Goal: Information Seeking & Learning: Learn about a topic

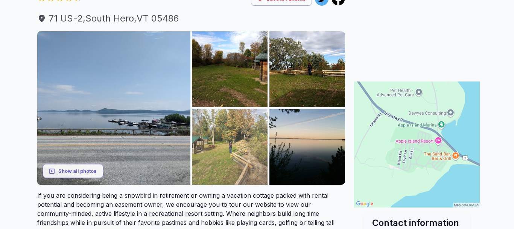
scroll to position [77, 0]
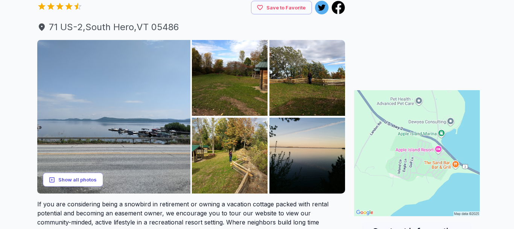
click at [82, 180] on button "Show all photos" at bounding box center [73, 179] width 60 height 14
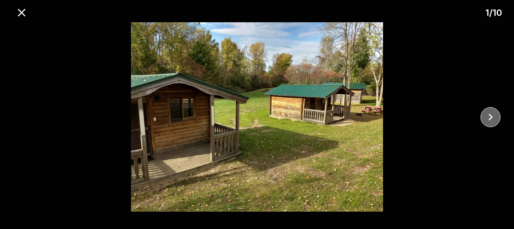
click at [483, 118] on button "close" at bounding box center [491, 117] width 20 height 20
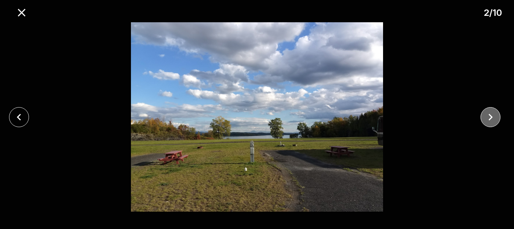
click at [483, 118] on button "close" at bounding box center [491, 117] width 20 height 20
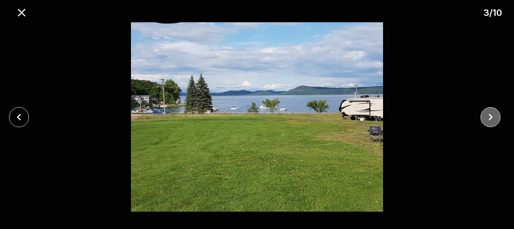
click at [483, 118] on button "close" at bounding box center [491, 117] width 20 height 20
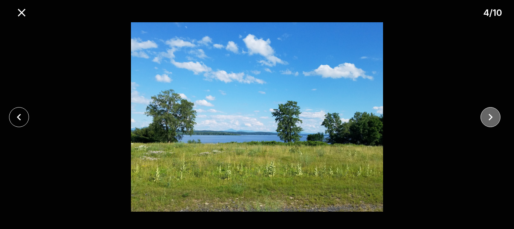
click at [483, 118] on button "close" at bounding box center [491, 117] width 20 height 20
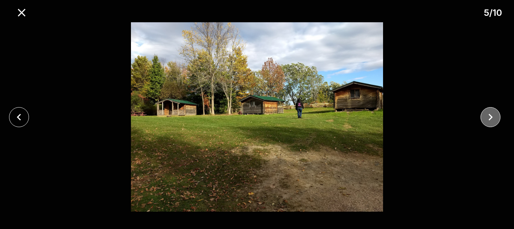
click at [483, 118] on button "close" at bounding box center [491, 117] width 20 height 20
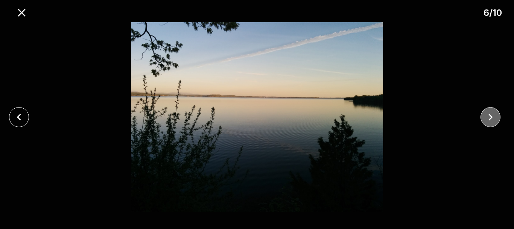
click at [483, 118] on button "close" at bounding box center [491, 117] width 20 height 20
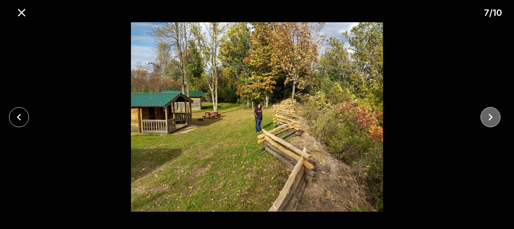
click at [483, 118] on button "close" at bounding box center [491, 117] width 20 height 20
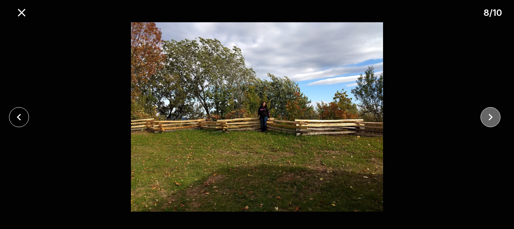
click at [483, 118] on button "close" at bounding box center [491, 117] width 20 height 20
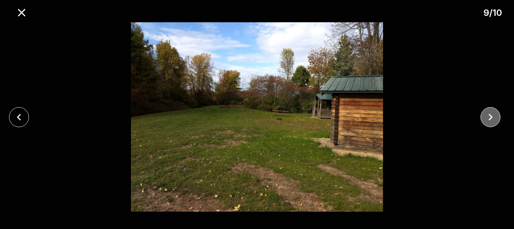
click at [483, 118] on button "close" at bounding box center [491, 117] width 20 height 20
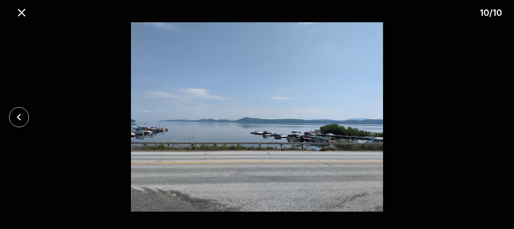
click at [483, 118] on div at bounding box center [257, 116] width 514 height 189
click at [20, 13] on icon "close" at bounding box center [21, 12] width 13 height 13
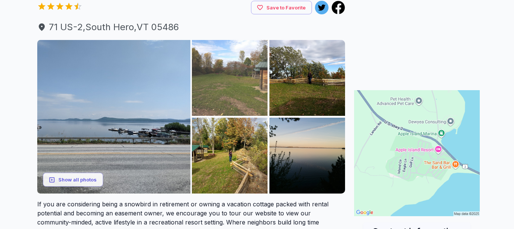
scroll to position [230, 0]
